Goal: Download file/media

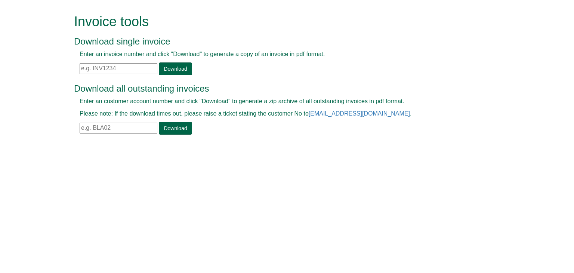
click at [109, 65] on input "text" at bounding box center [119, 68] width 78 height 11
paste input "INV1367039"
type input "INV1367039"
click at [182, 70] on link "Download" at bounding box center [175, 68] width 33 height 13
